Goal: Information Seeking & Learning: Learn about a topic

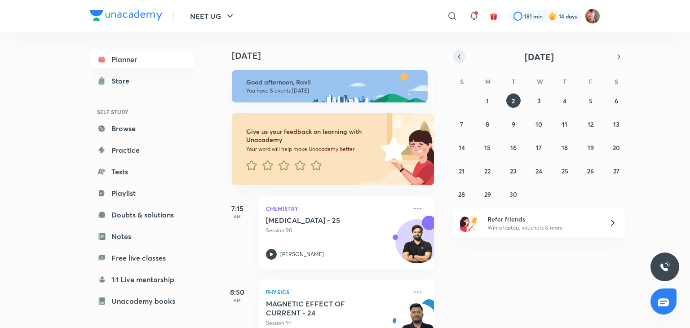
click at [460, 53] on icon "button" at bounding box center [458, 57] width 7 height 8
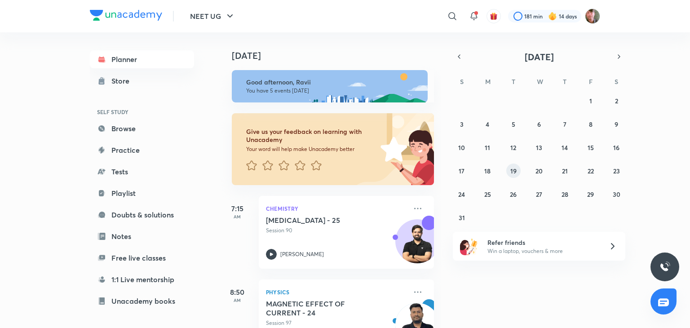
click at [517, 172] on button "19" at bounding box center [513, 170] width 14 height 14
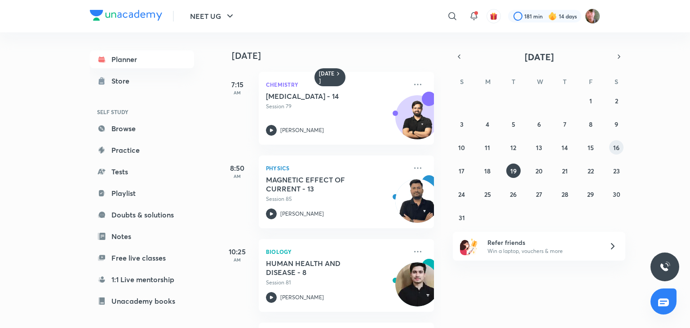
click at [618, 150] on abbr "16" at bounding box center [616, 147] width 6 height 9
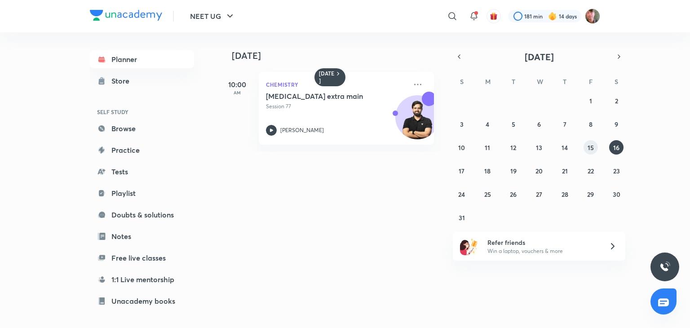
click at [592, 150] on abbr "15" at bounding box center [590, 147] width 6 height 9
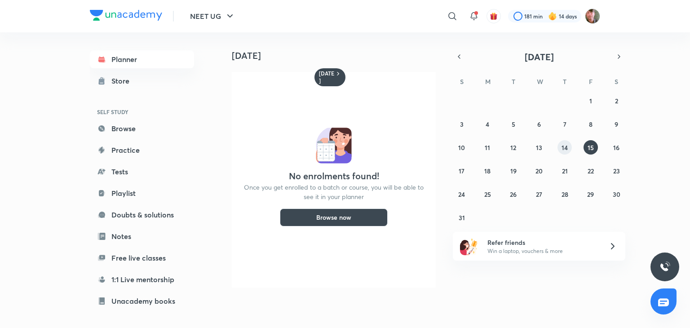
click at [562, 147] on abbr "14" at bounding box center [564, 147] width 6 height 9
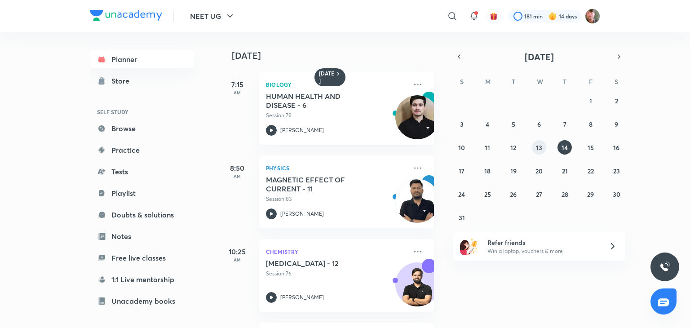
click at [540, 147] on abbr "13" at bounding box center [539, 147] width 6 height 9
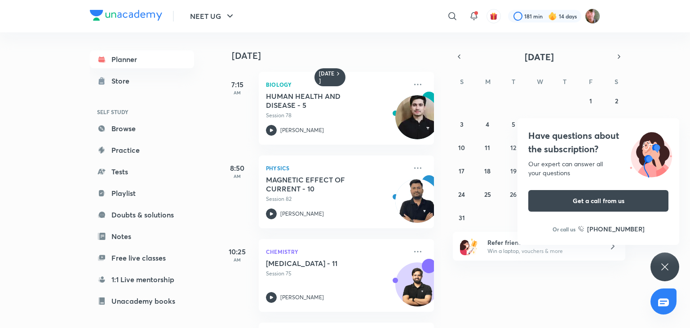
click at [665, 265] on icon at bounding box center [664, 266] width 11 height 11
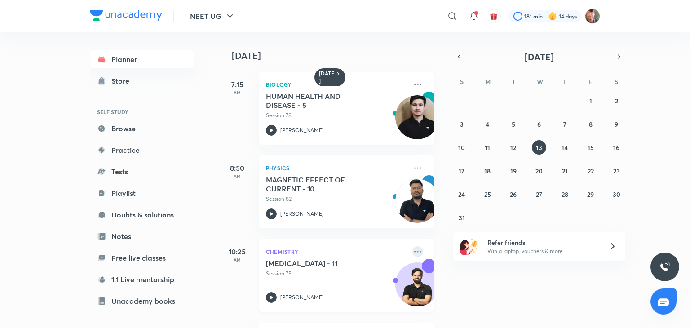
click at [414, 249] on icon at bounding box center [417, 251] width 11 height 11
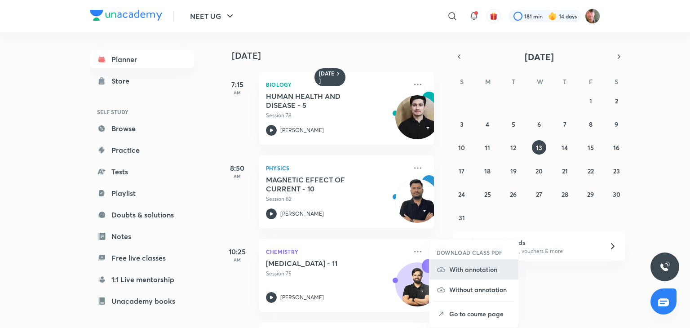
click at [468, 275] on li "With annotation" at bounding box center [473, 269] width 89 height 20
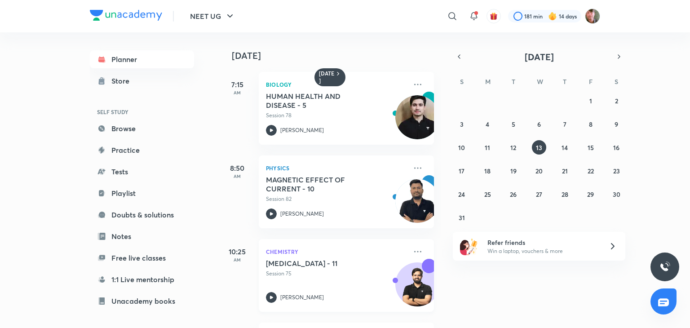
click at [270, 300] on icon at bounding box center [271, 297] width 11 height 11
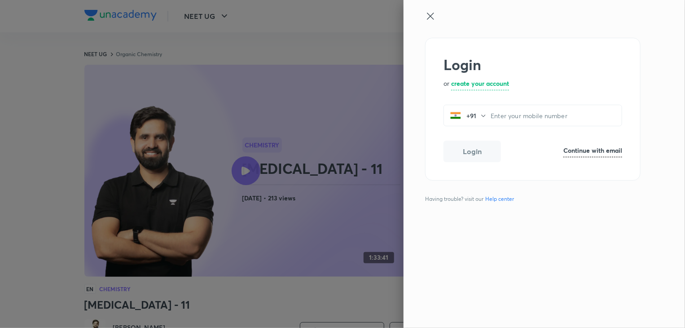
click at [107, 109] on div at bounding box center [342, 164] width 685 height 328
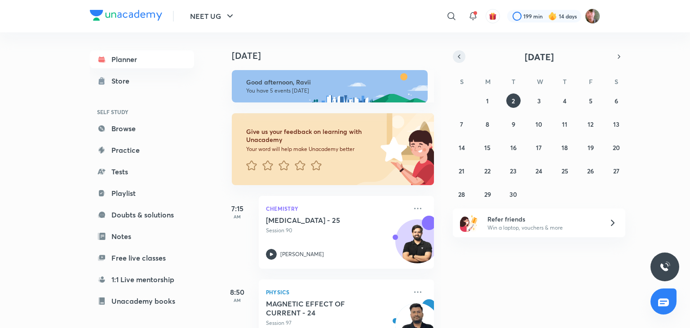
click at [458, 53] on icon "button" at bounding box center [458, 57] width 7 height 8
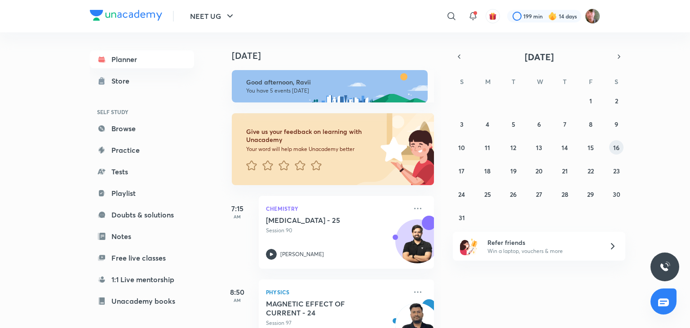
click at [620, 144] on button "16" at bounding box center [616, 147] width 14 height 14
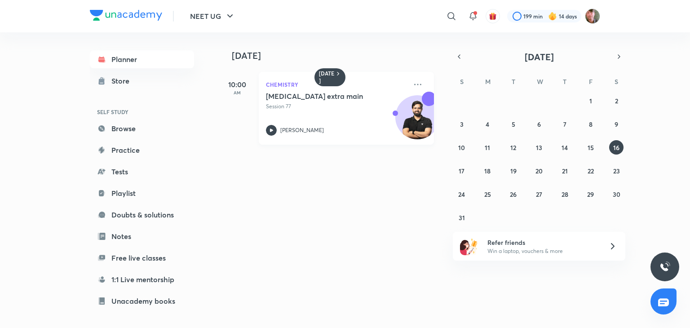
click at [271, 130] on icon at bounding box center [271, 129] width 3 height 3
